Goal: Check status: Check status

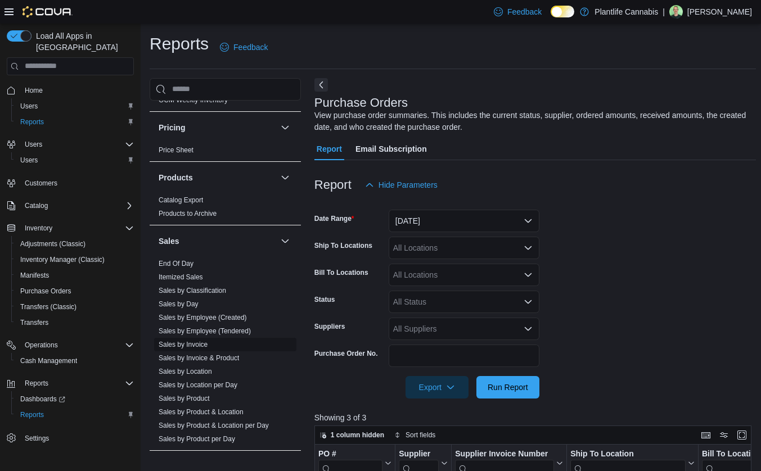
scroll to position [535, 0]
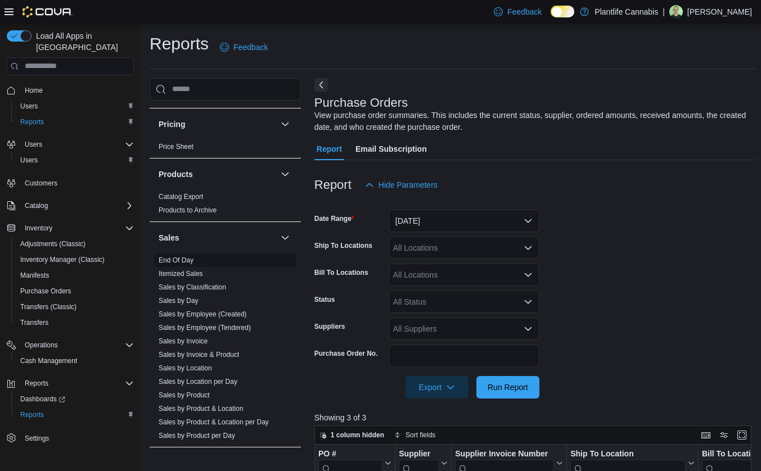
click at [179, 256] on link "End Of Day" at bounding box center [176, 260] width 35 height 8
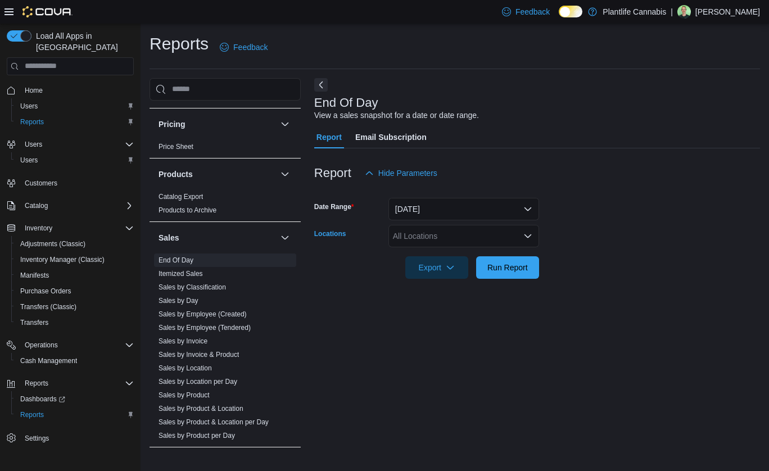
click at [476, 232] on div "All Locations" at bounding box center [464, 236] width 151 height 22
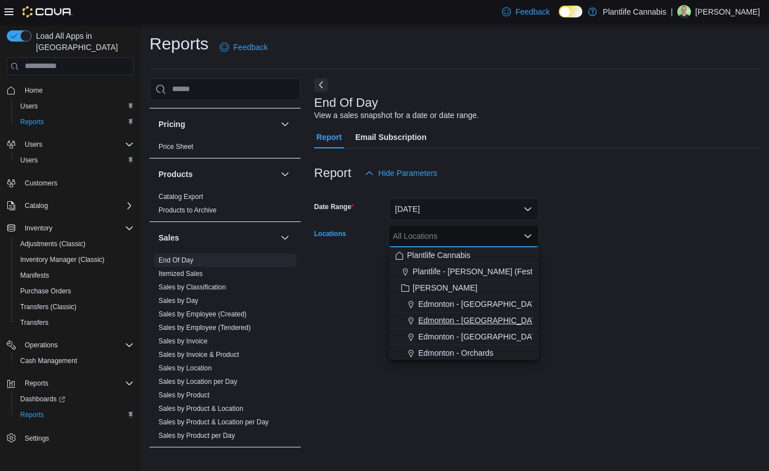
click at [485, 320] on span "Edmonton - [GEOGRAPHIC_DATA]" at bounding box center [480, 320] width 125 height 11
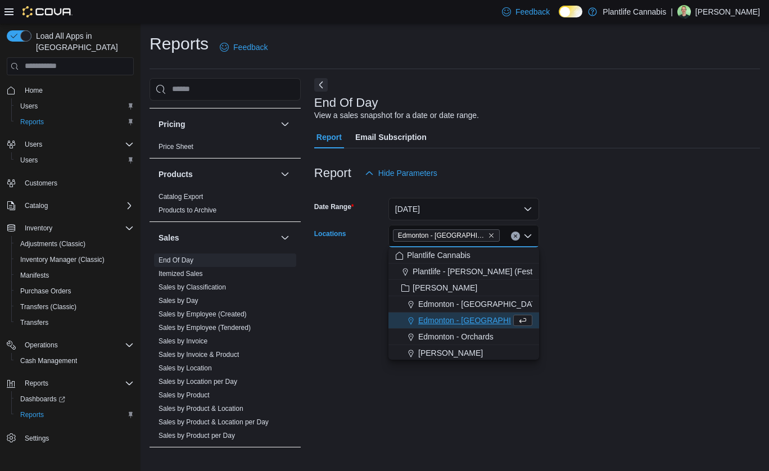
drag, startPoint x: 576, startPoint y: 261, endPoint x: 541, endPoint y: 256, distance: 35.2
click at [569, 260] on form "Date Range [DATE] Locations [GEOGRAPHIC_DATA] - [GEOGRAPHIC_DATA] Combo box. Se…" at bounding box center [537, 231] width 446 height 94
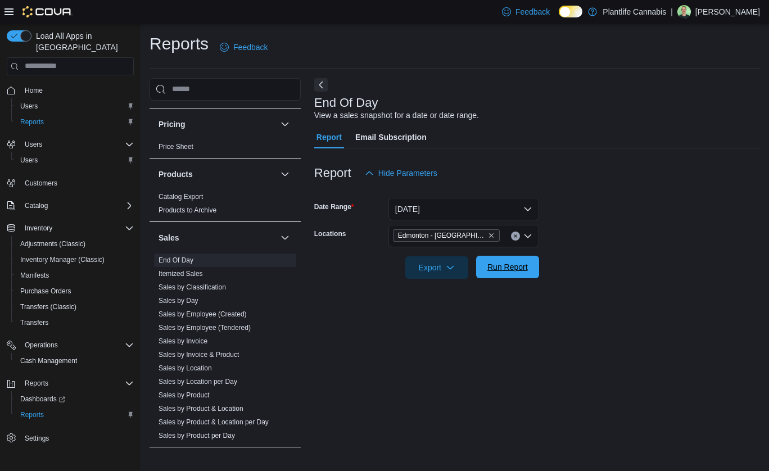
click at [529, 266] on span "Run Report" at bounding box center [507, 267] width 49 height 22
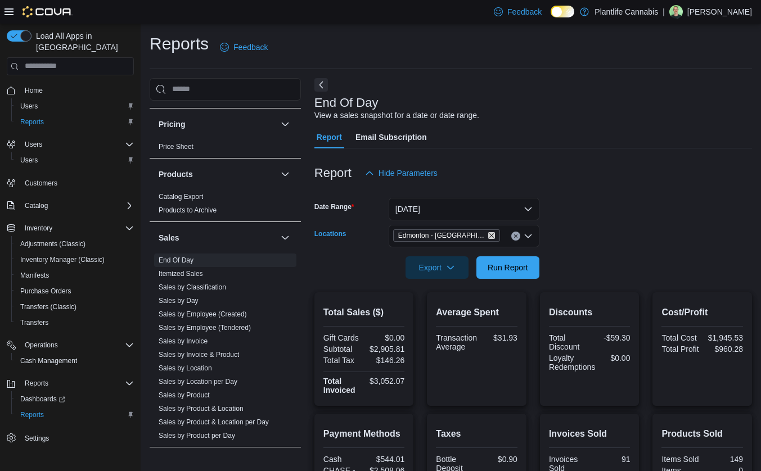
click at [489, 236] on icon "Remove Edmonton - ICE District from selection in this group" at bounding box center [491, 235] width 4 height 4
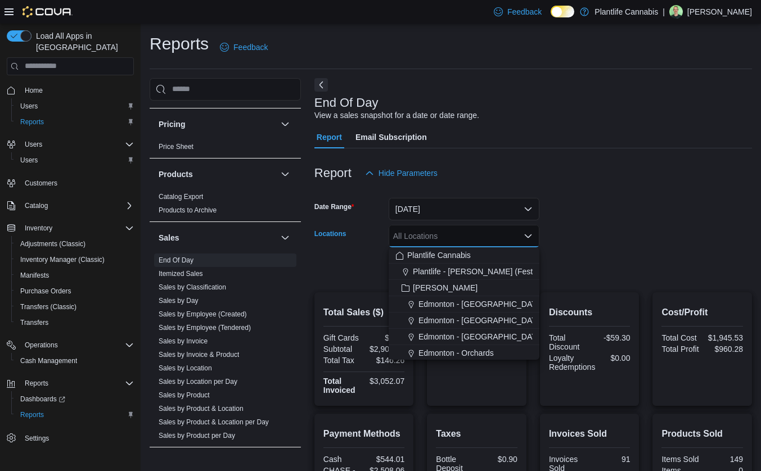
click at [479, 236] on div "All Locations" at bounding box center [464, 236] width 151 height 22
click at [491, 333] on span "Edmonton - [GEOGRAPHIC_DATA]" at bounding box center [480, 336] width 125 height 11
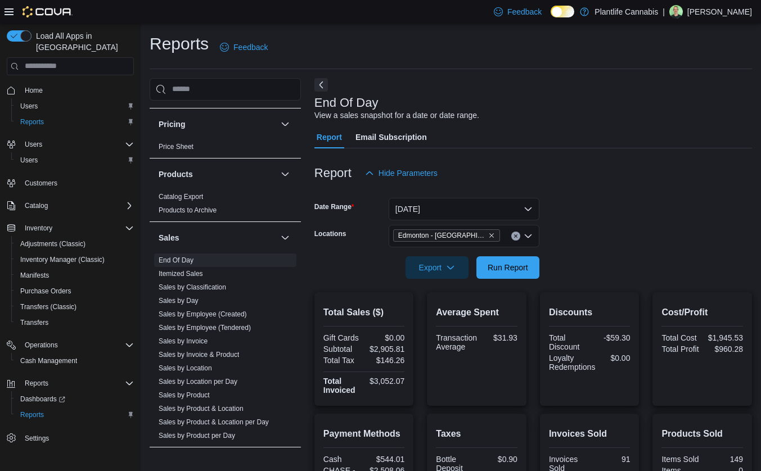
drag, startPoint x: 602, startPoint y: 269, endPoint x: 500, endPoint y: 266, distance: 101.8
click at [601, 269] on form "Date Range [DATE] Locations [GEOGRAPHIC_DATA] - [GEOGRAPHIC_DATA] Export Run Re…" at bounding box center [532, 231] width 437 height 94
click at [494, 266] on span "Run Report" at bounding box center [507, 266] width 40 height 11
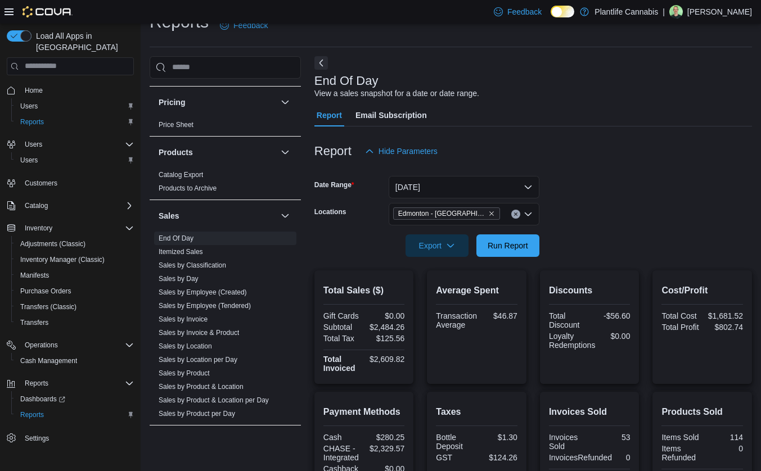
scroll to position [19, 0]
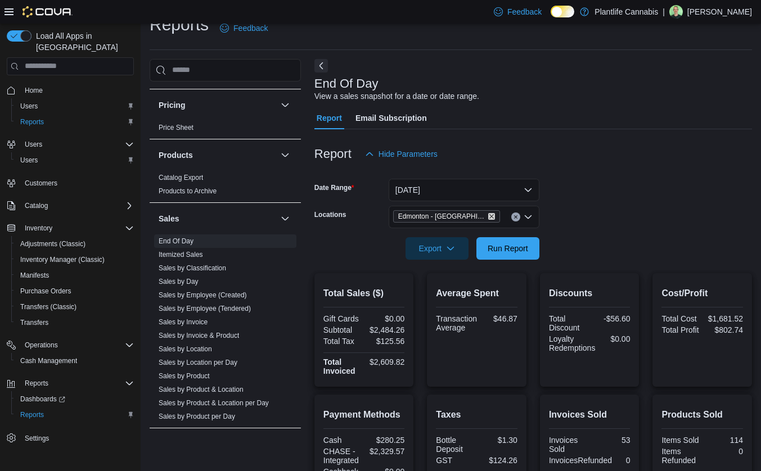
click at [488, 215] on icon "Remove Edmonton - Jagare Ridge from selection in this group" at bounding box center [491, 216] width 7 height 7
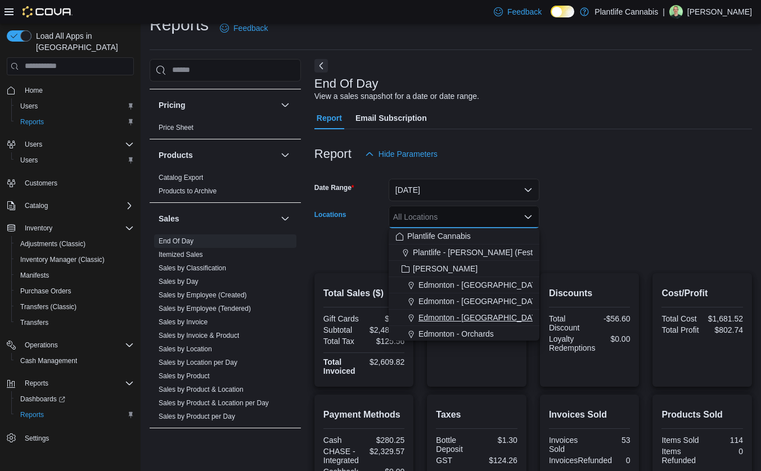
scroll to position [17, 0]
click at [440, 330] on span "[PERSON_NAME]" at bounding box center [450, 332] width 65 height 11
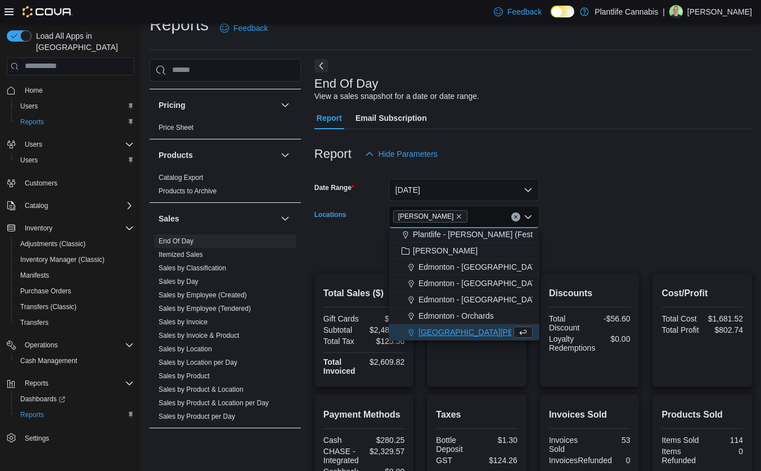
click at [618, 277] on div "Discounts Total Discount -$56.60 Loyalty Redemptions $0.00" at bounding box center [590, 330] width 100 height 114
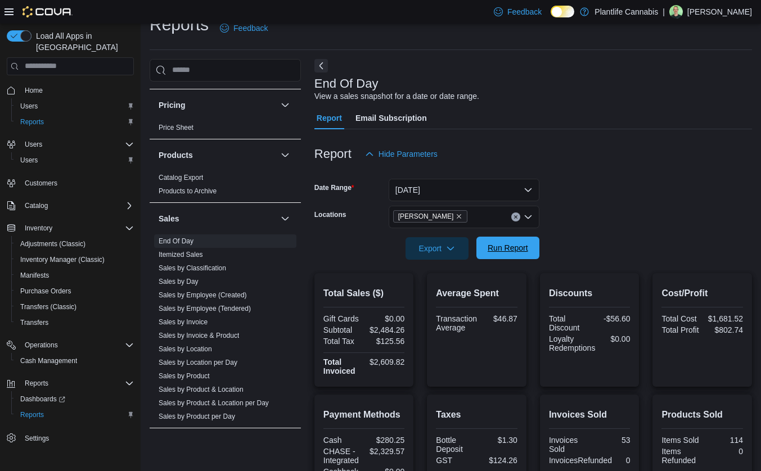
click at [513, 247] on span "Run Report" at bounding box center [507, 247] width 40 height 11
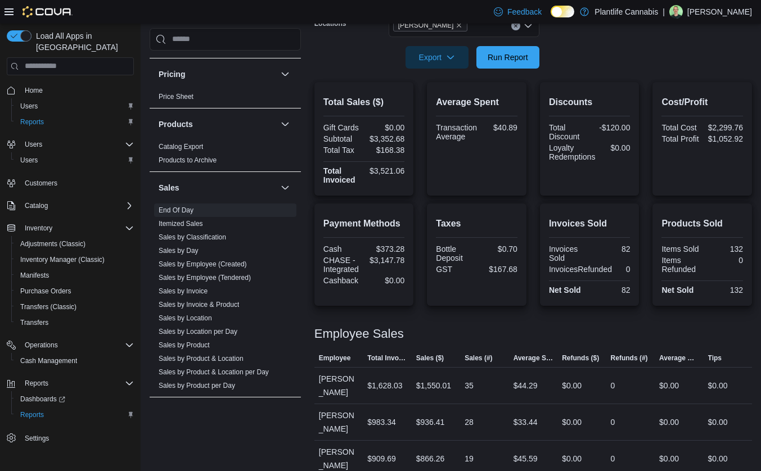
scroll to position [152, 0]
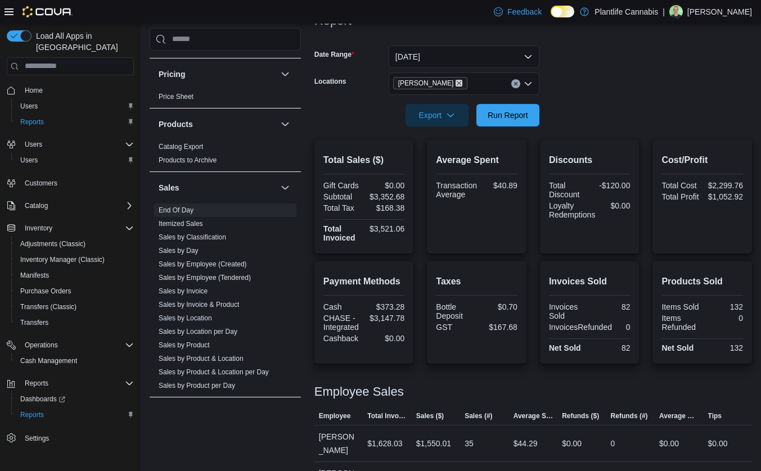
click at [457, 84] on icon "Remove Leduc from selection in this group" at bounding box center [459, 83] width 4 height 4
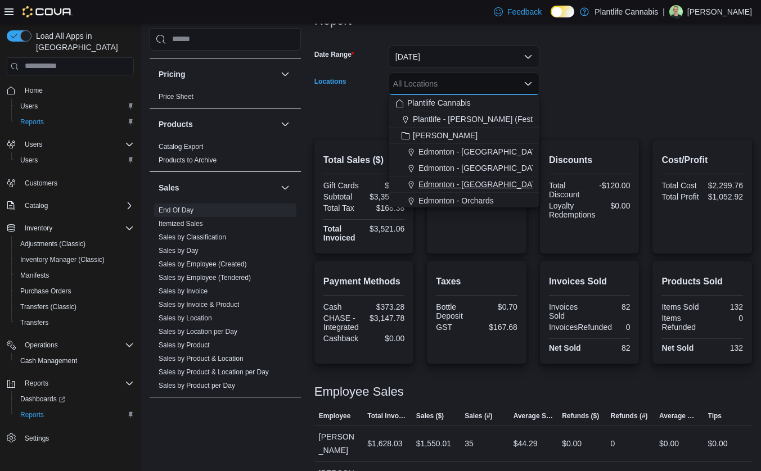
click at [466, 183] on span "Edmonton - [GEOGRAPHIC_DATA]" at bounding box center [480, 184] width 125 height 11
click at [632, 132] on div at bounding box center [532, 133] width 437 height 13
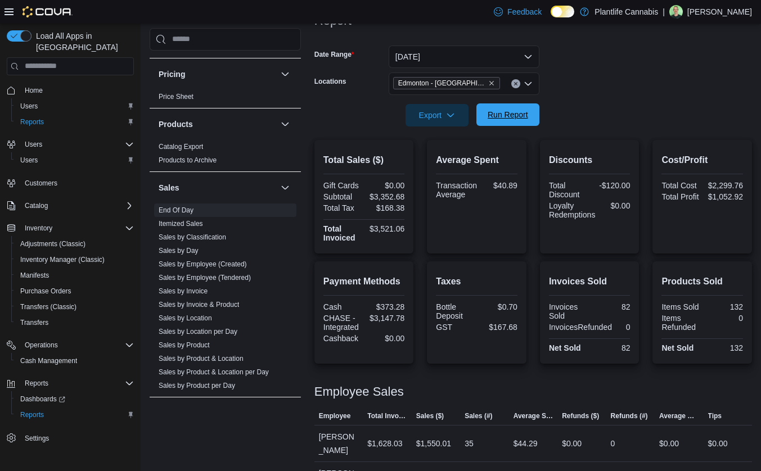
click at [502, 123] on span "Run Report" at bounding box center [507, 114] width 49 height 22
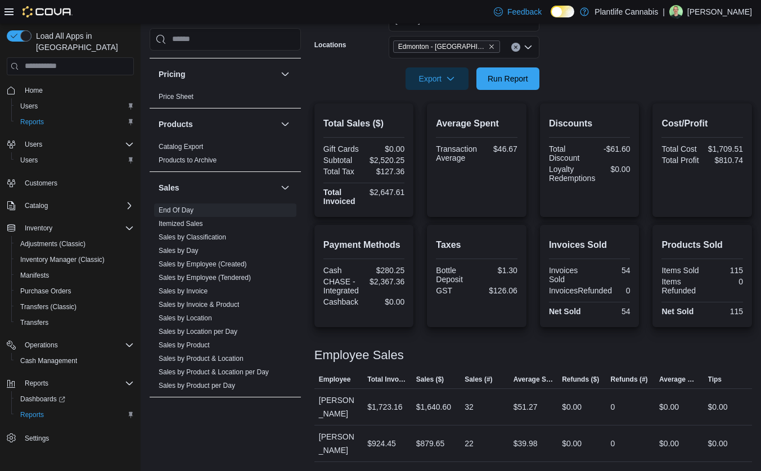
click at [503, 90] on div at bounding box center [532, 96] width 437 height 13
click at [512, 88] on span "Run Report" at bounding box center [507, 78] width 49 height 22
click at [625, 76] on form "Date Range [DATE] Locations [GEOGRAPHIC_DATA] - [GEOGRAPHIC_DATA] Export Run Re…" at bounding box center [532, 43] width 437 height 94
